Goal: Task Accomplishment & Management: Use online tool/utility

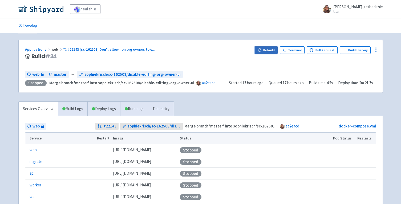
click at [271, 52] on button "Rebuild" at bounding box center [266, 49] width 23 height 7
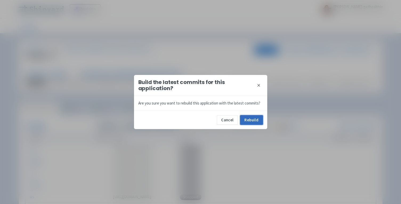
click at [247, 119] on button "Rebuild" at bounding box center [251, 120] width 23 height 10
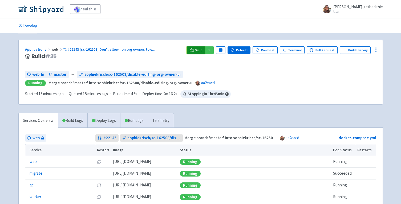
click at [194, 50] on icon at bounding box center [192, 50] width 4 height 4
